Goal: Information Seeking & Learning: Learn about a topic

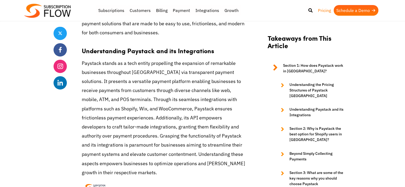
click at [322, 13] on link "Pricing" at bounding box center [324, 10] width 18 height 11
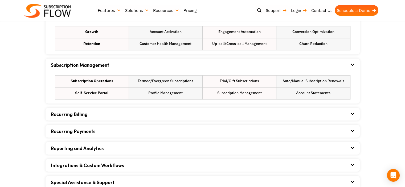
scroll to position [363, 0]
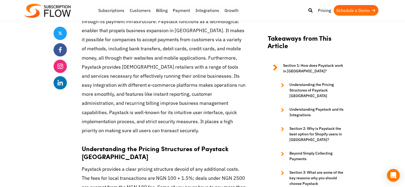
scroll to position [588, 0]
